Goal: Information Seeking & Learning: Find specific page/section

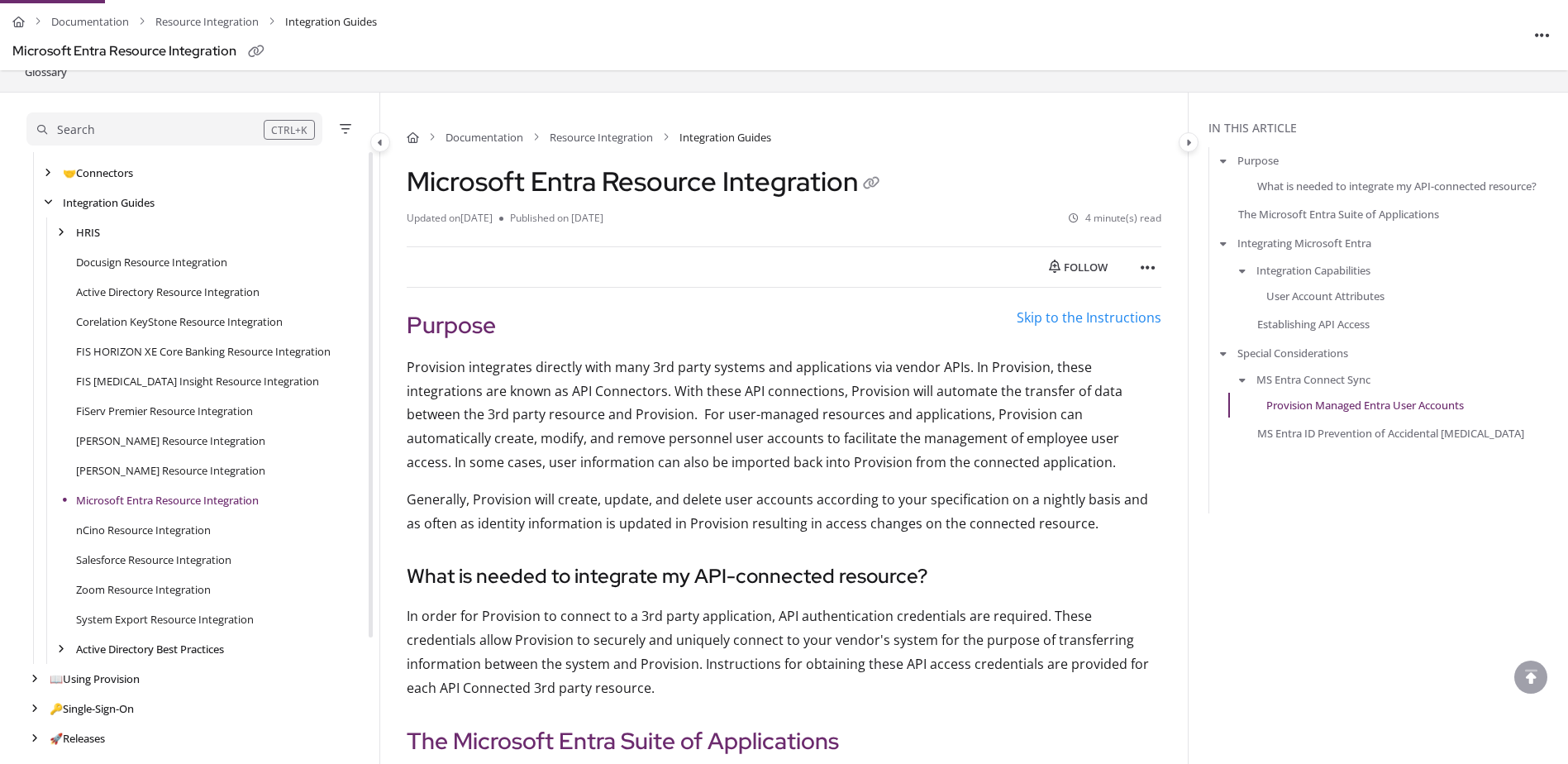
scroll to position [166, 0]
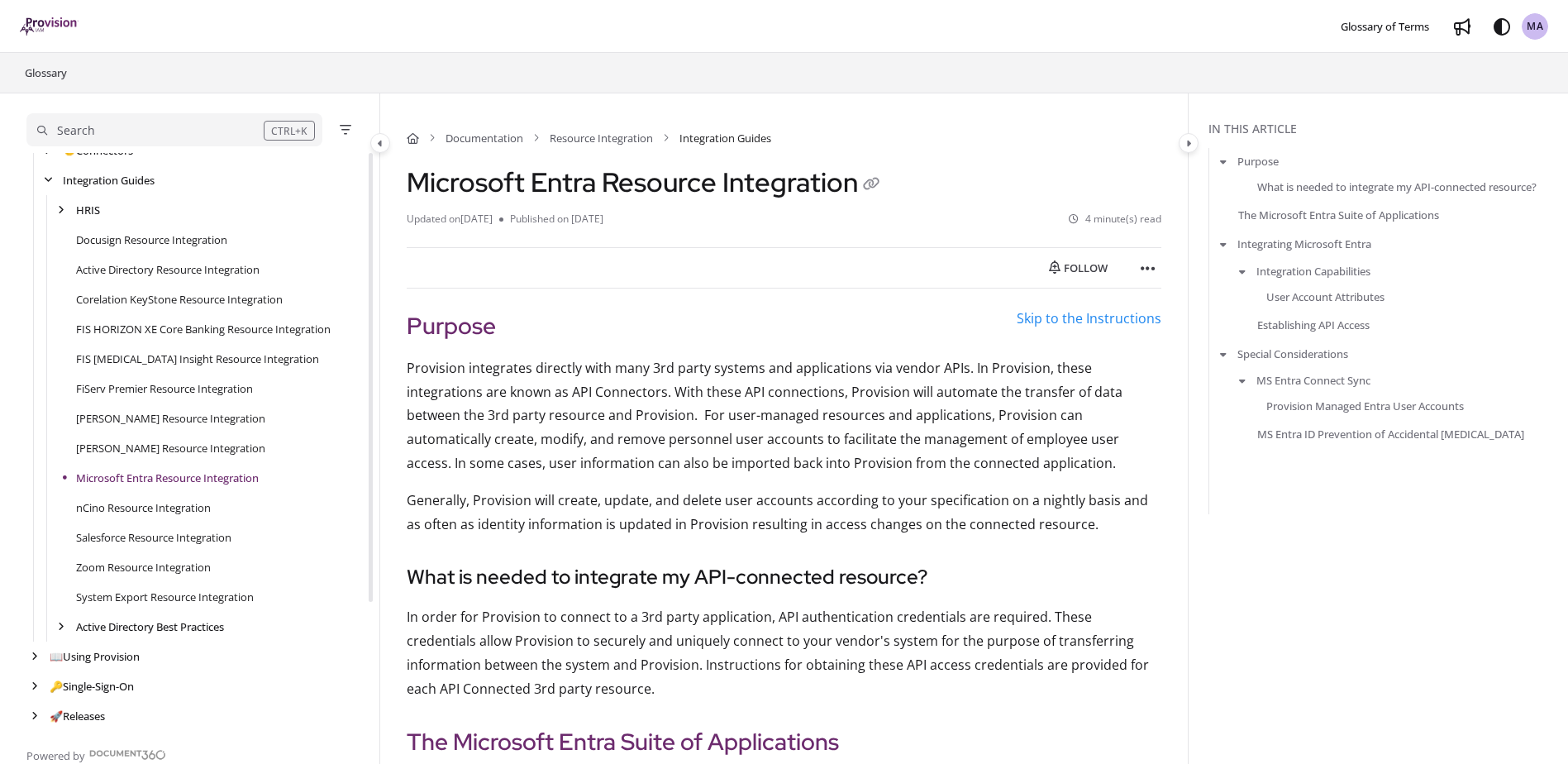
click at [509, 268] on div "Follow Export PDF Print" at bounding box center [784, 267] width 755 height 41
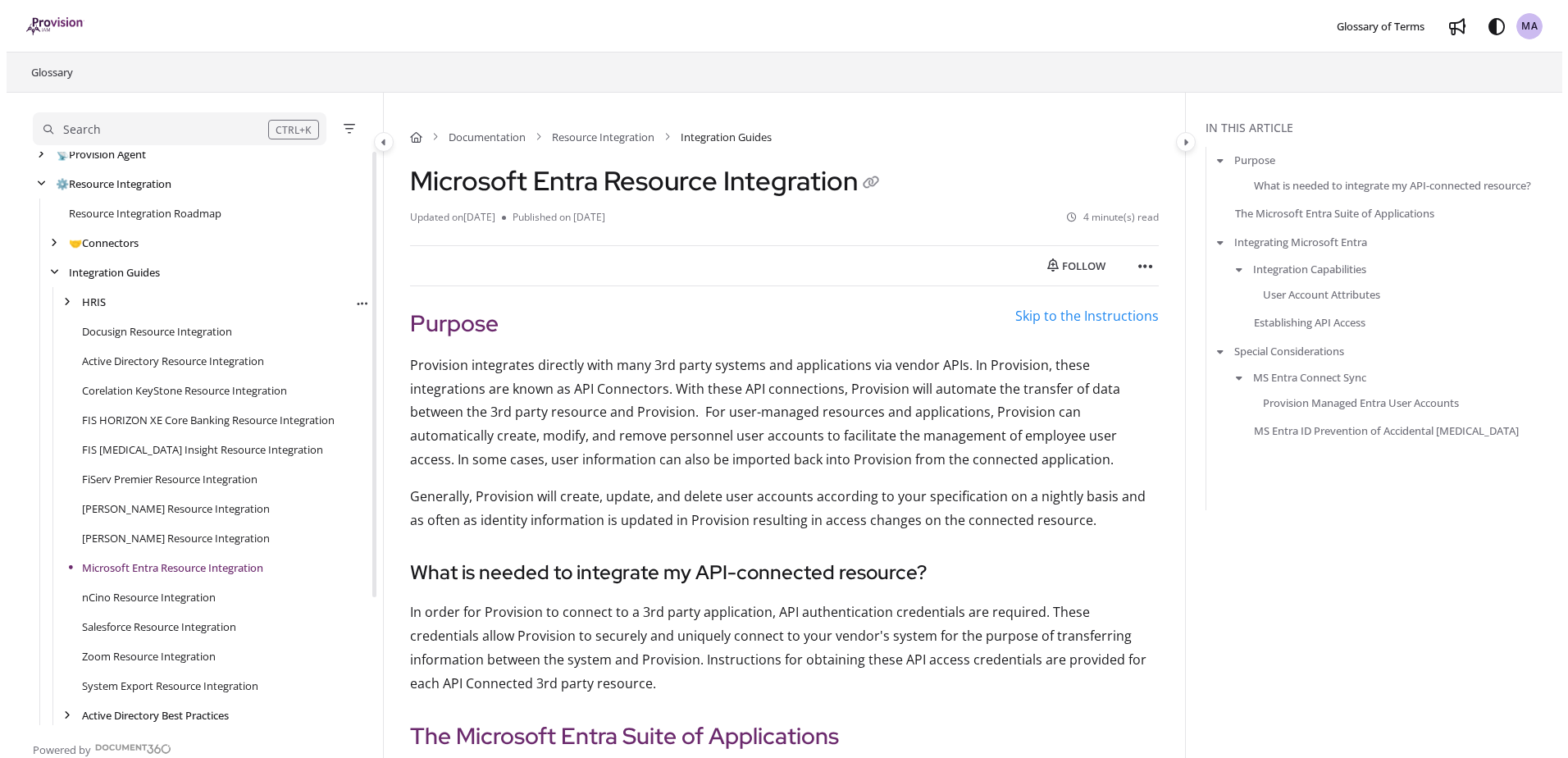
scroll to position [0, 0]
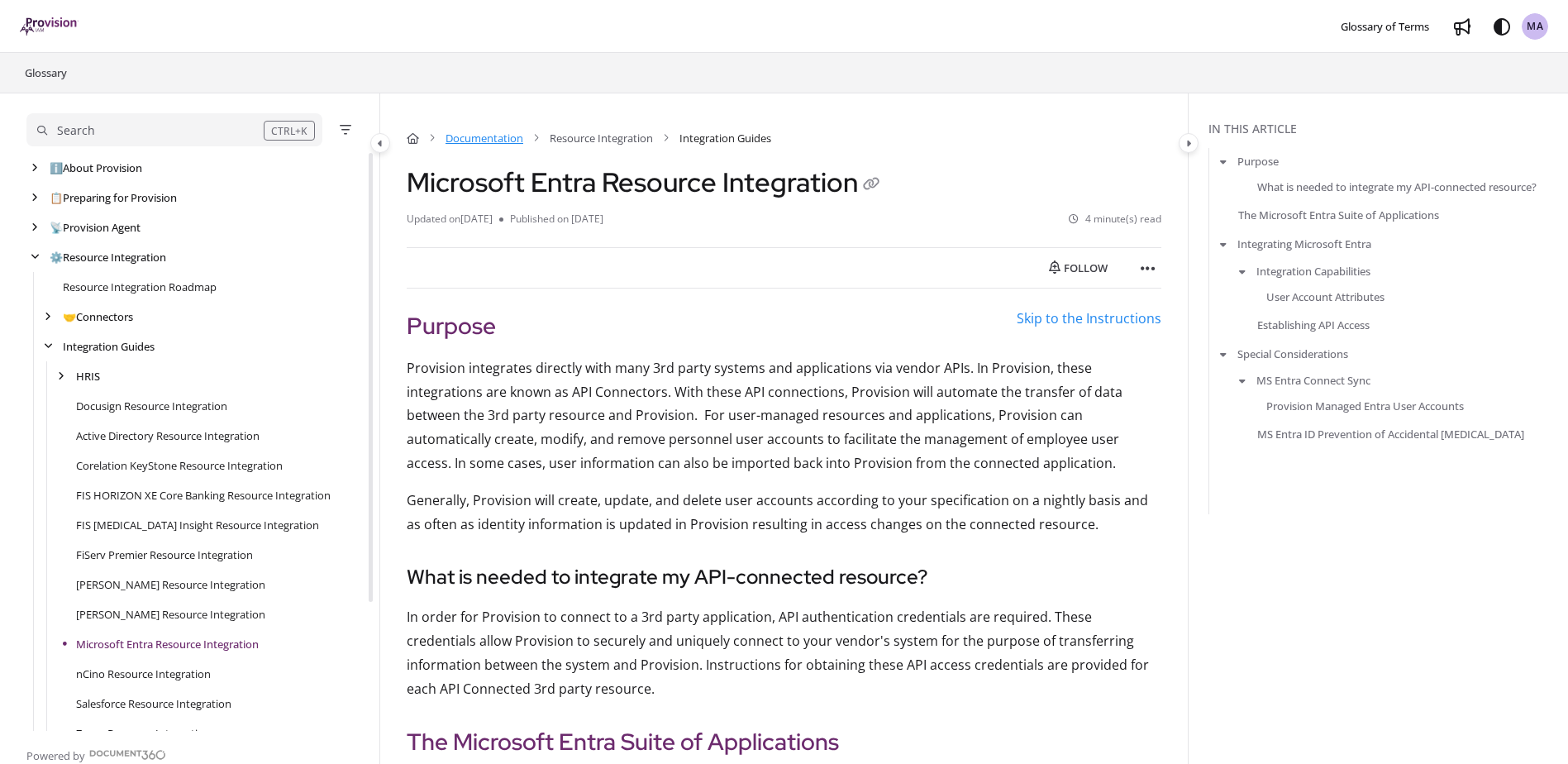
click at [490, 146] on link "Documentation" at bounding box center [484, 138] width 78 height 17
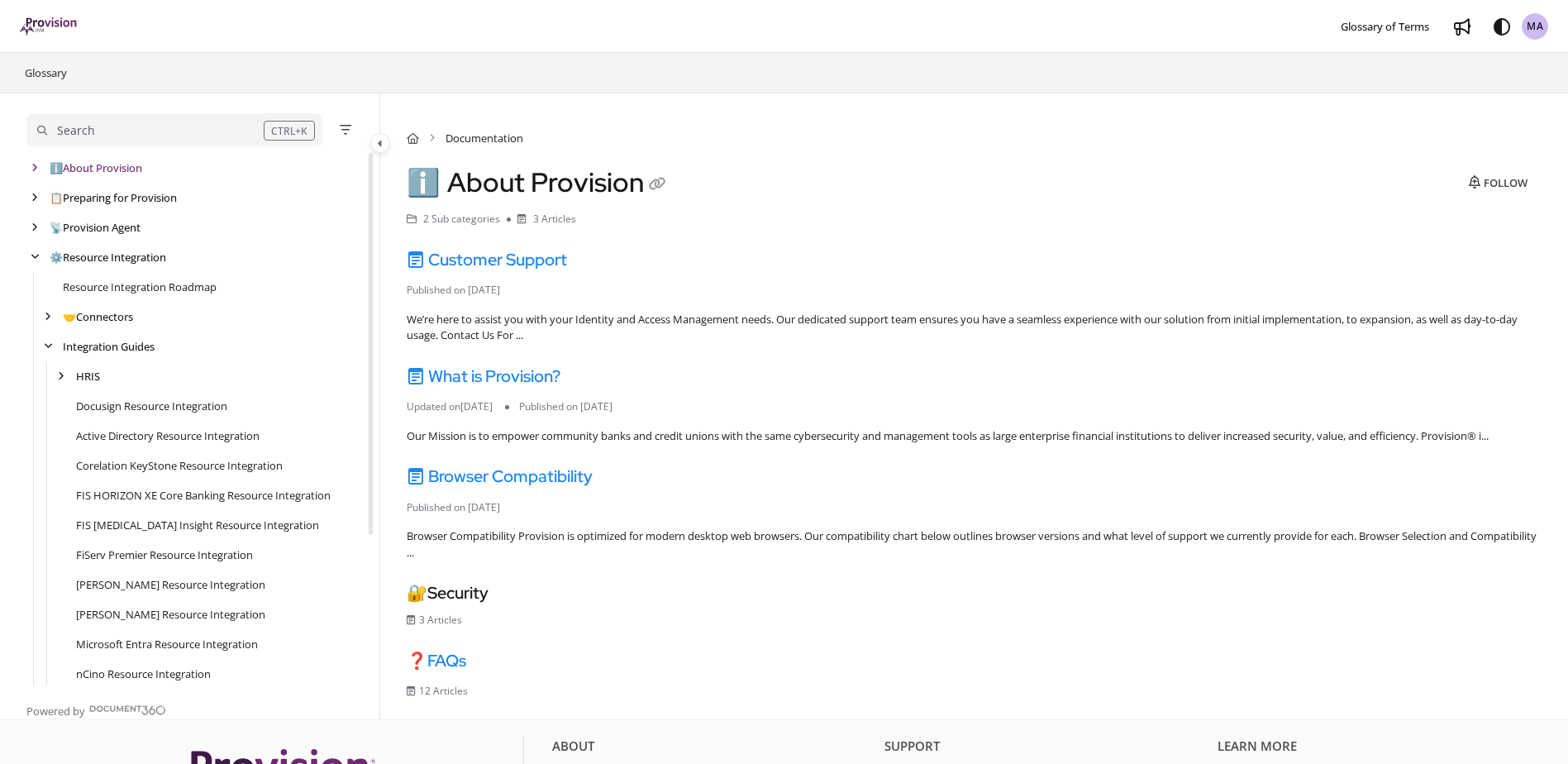
click at [171, 131] on div "Search" at bounding box center [150, 131] width 227 height 19
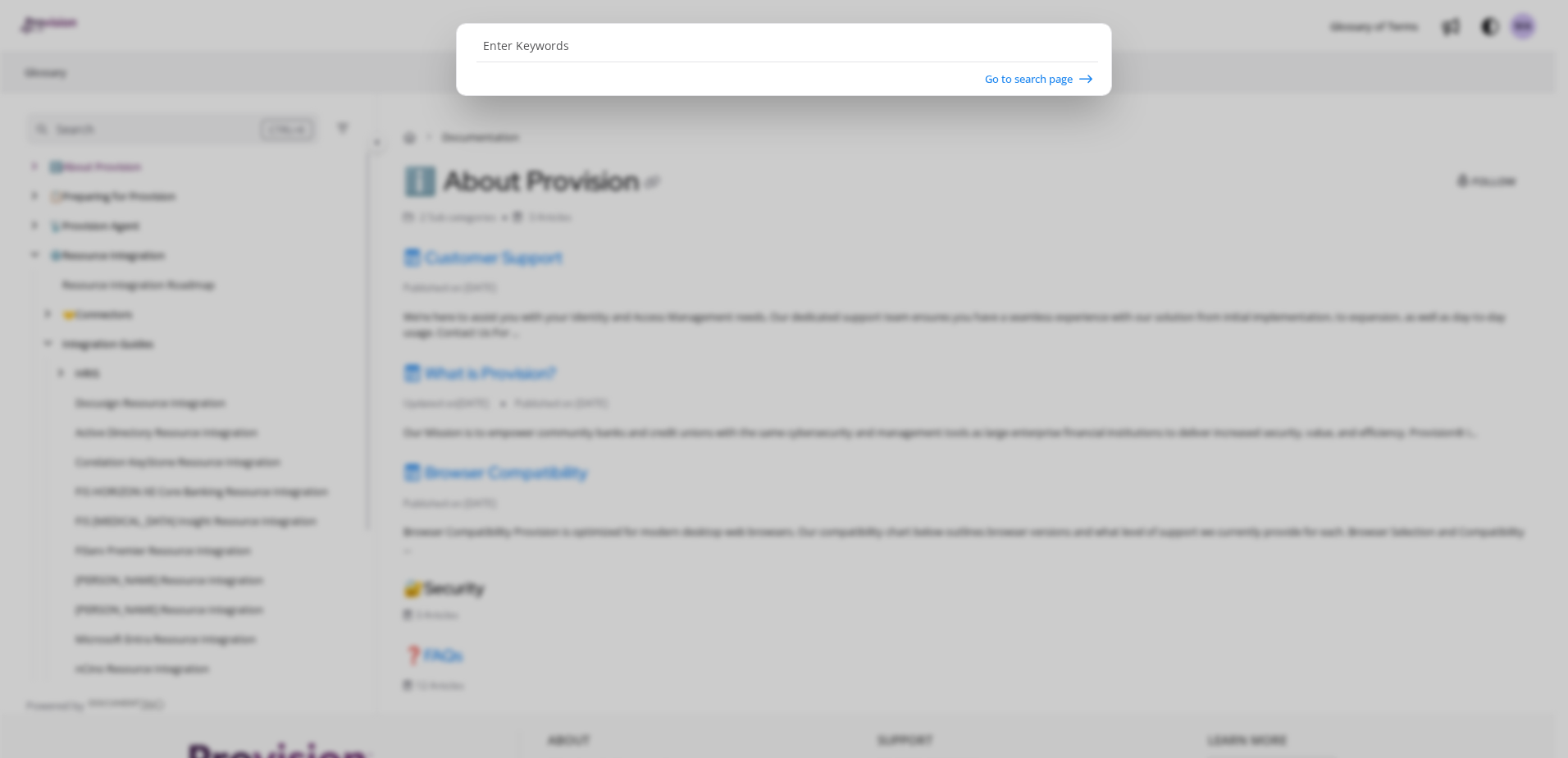
type input "t"
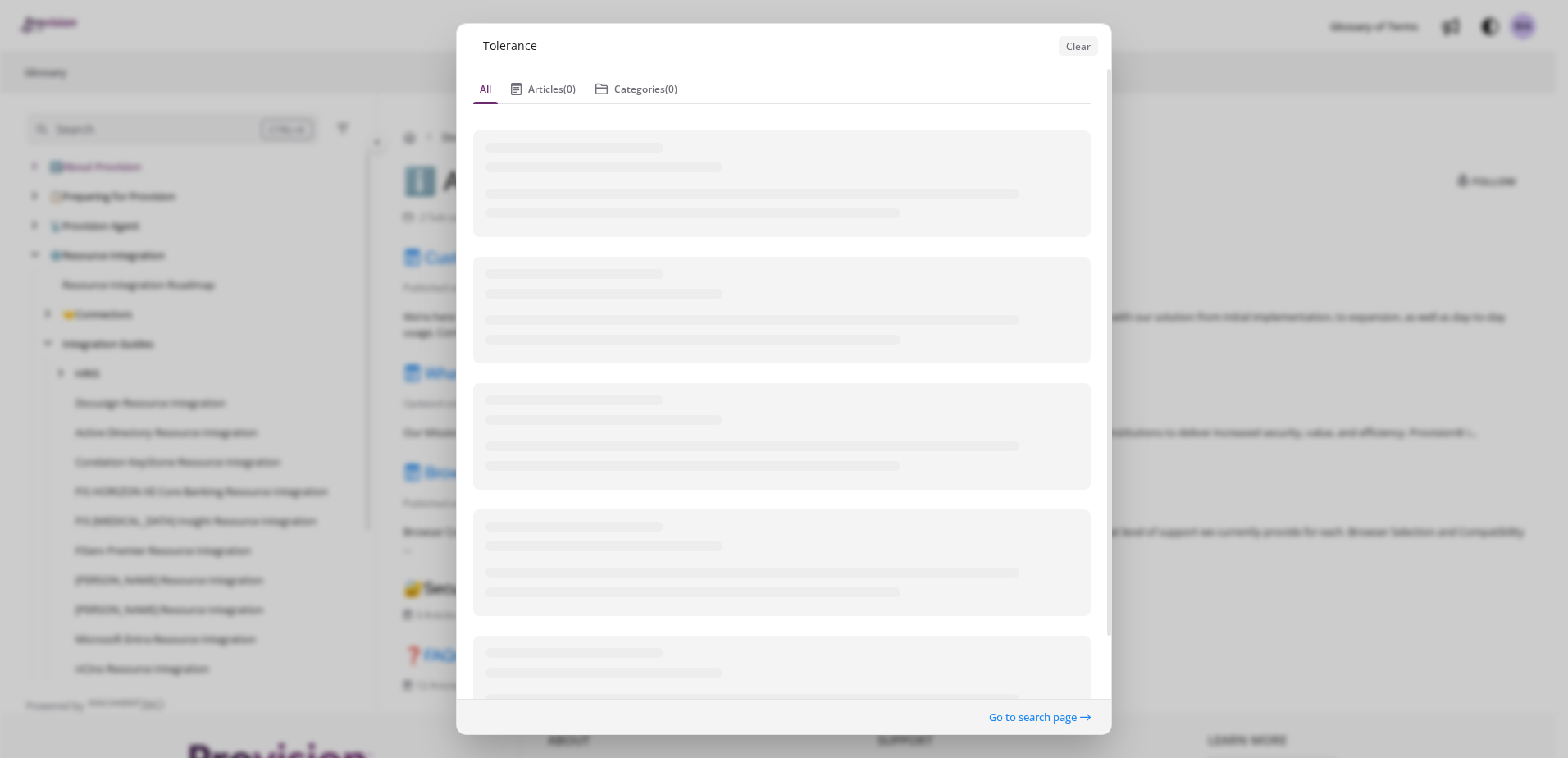
type input "Tolerance"
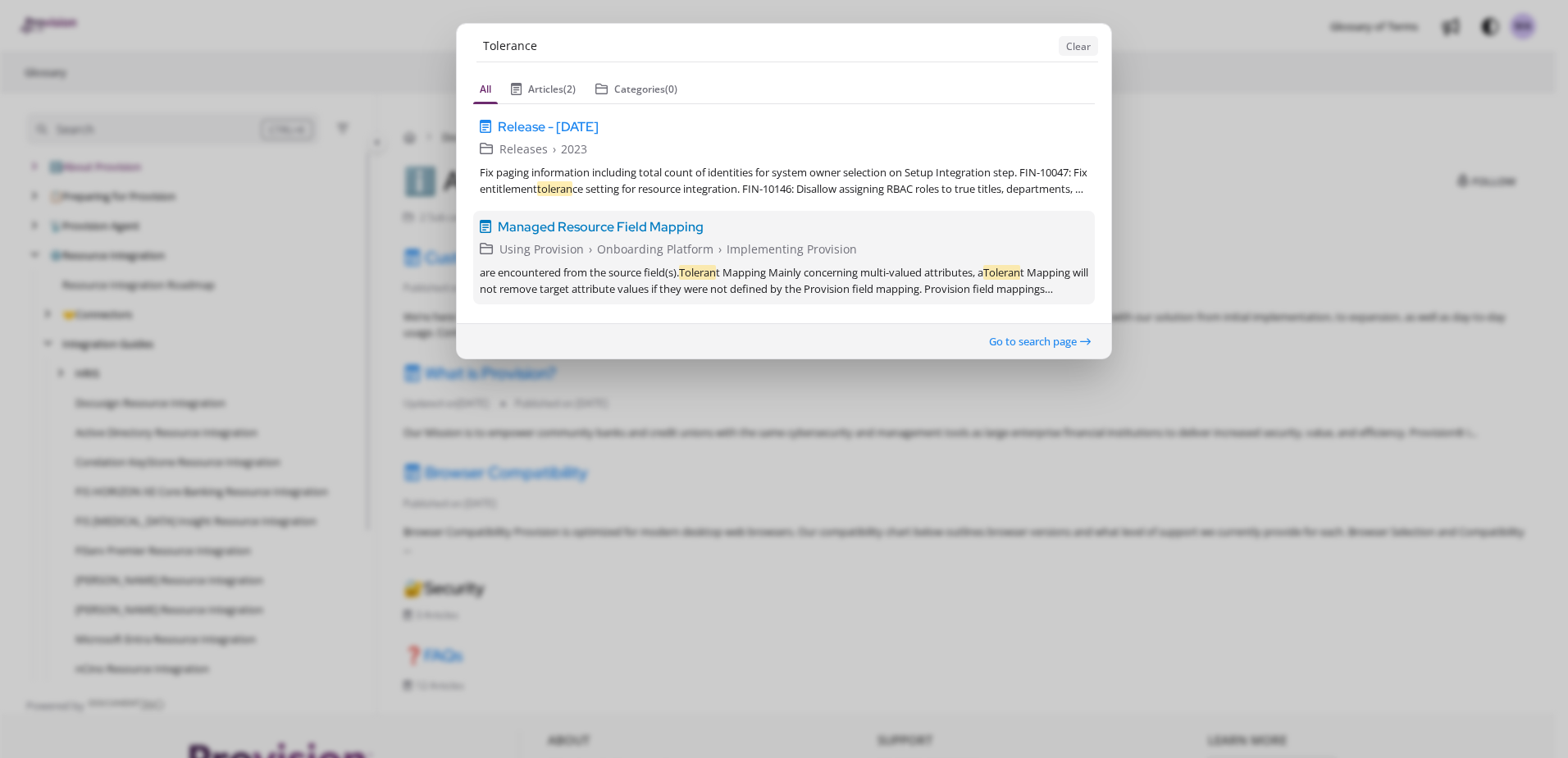
click at [609, 230] on span "Managed Resource Field Mapping" at bounding box center [600, 226] width 206 height 19
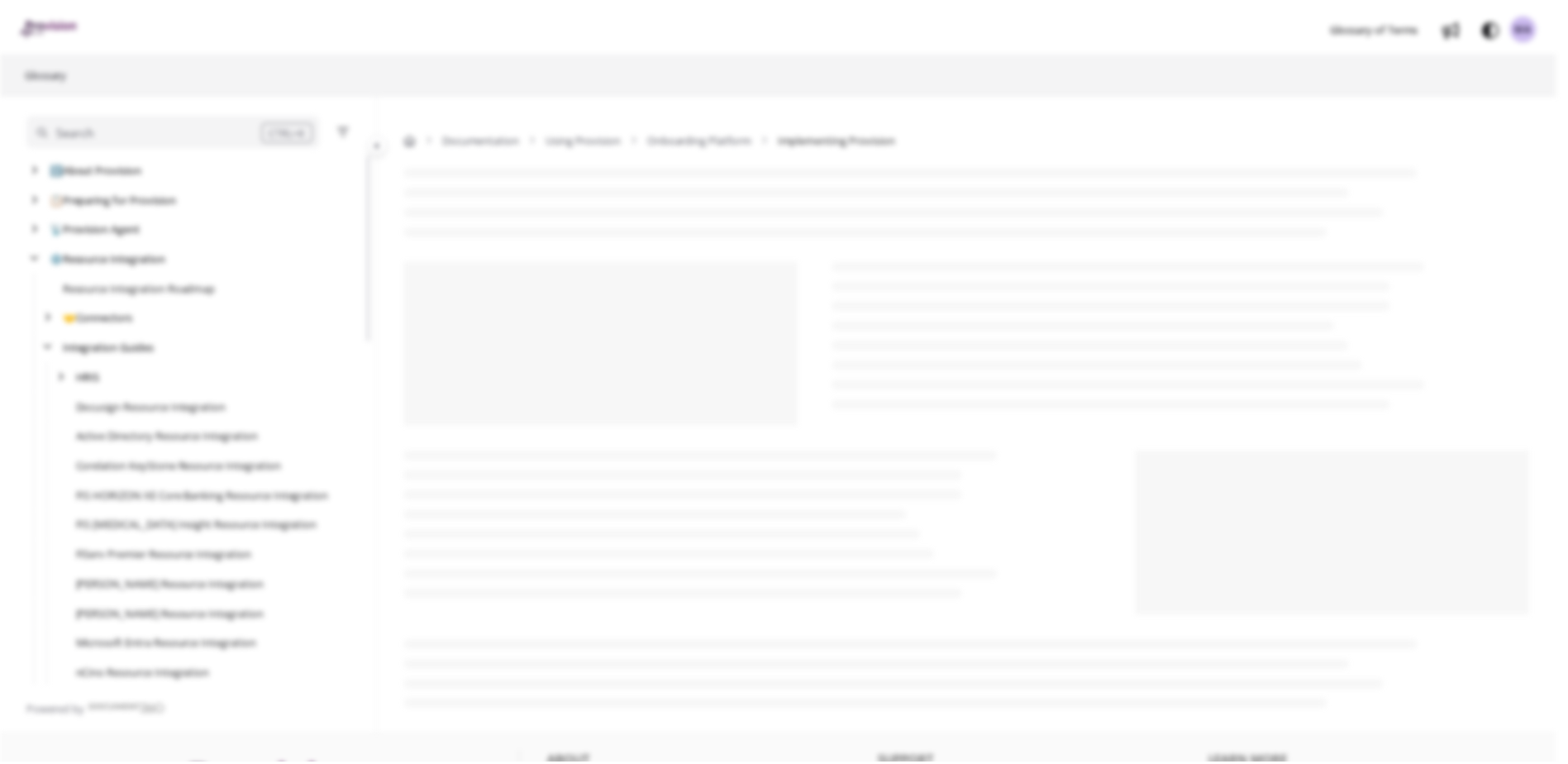
scroll to position [923, 0]
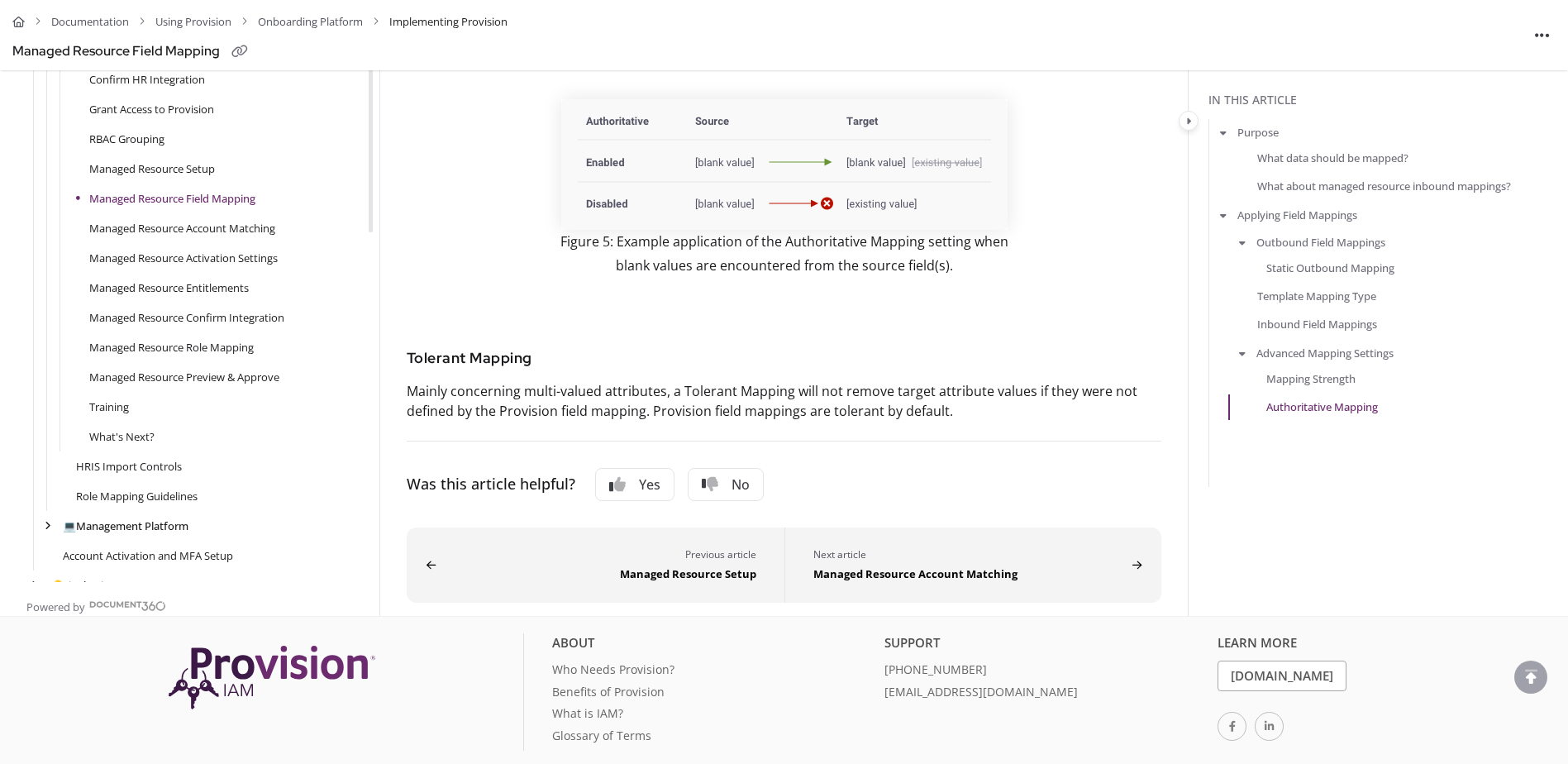
click at [558, 368] on p "Tolerant Mapping" at bounding box center [784, 358] width 755 height 19
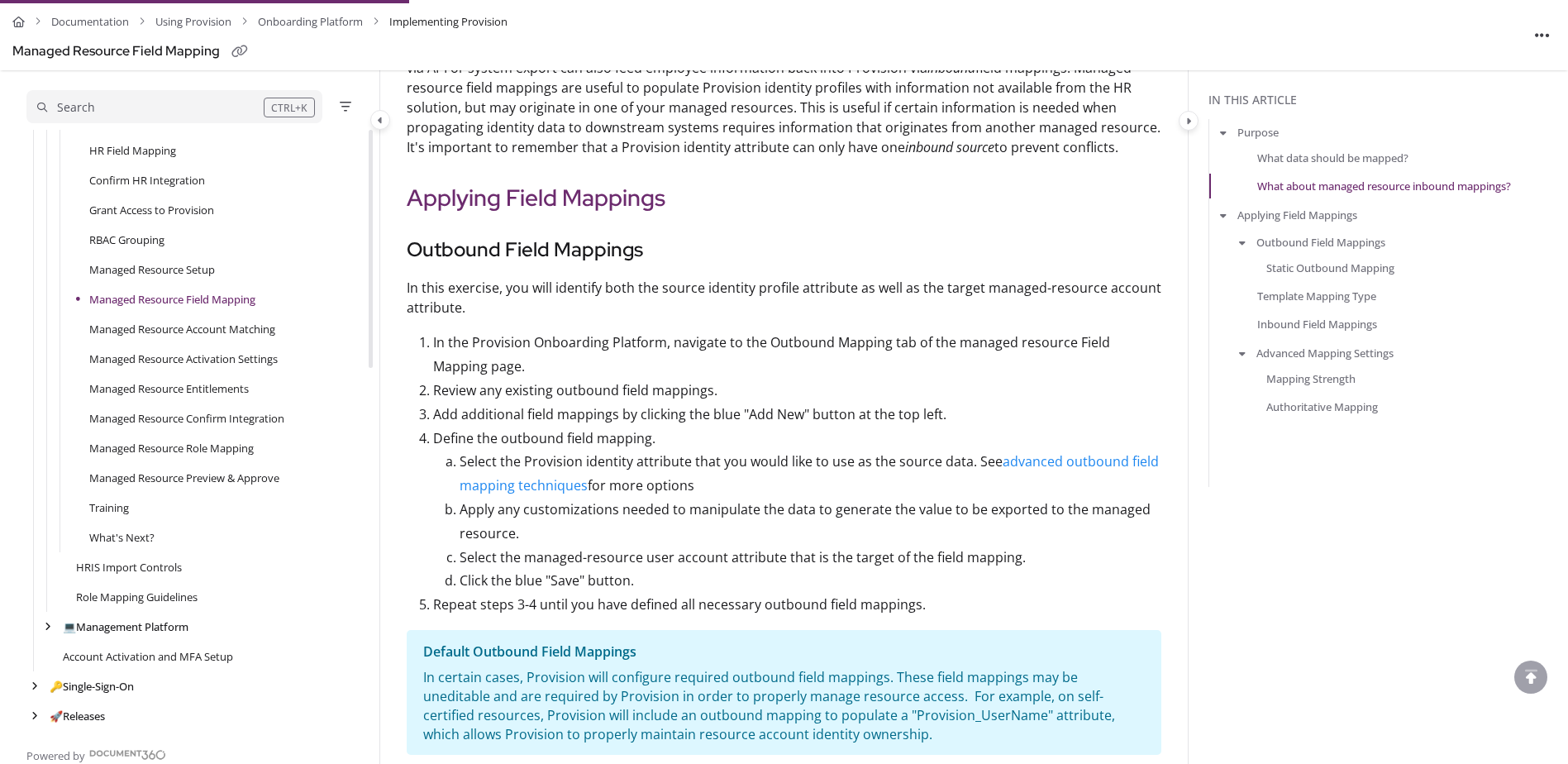
scroll to position [1571, 0]
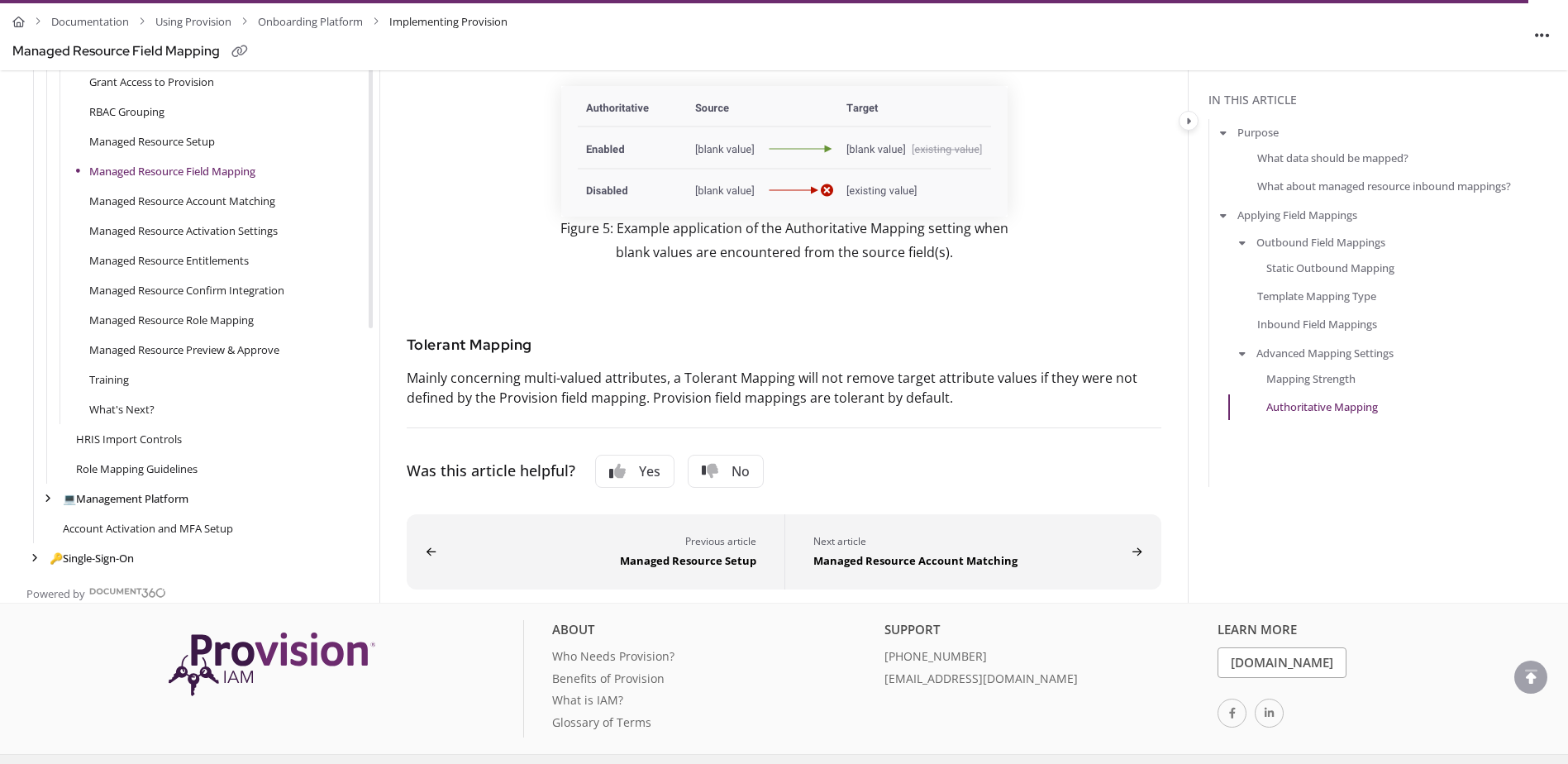
scroll to position [6023, 0]
